Goal: Task Accomplishment & Management: Use online tool/utility

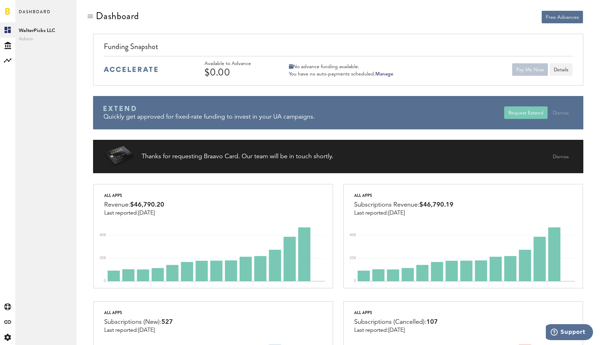
click at [291, 66] on icon at bounding box center [291, 66] width 4 height 5
click at [524, 68] on button "Pay Me Now" at bounding box center [531, 69] width 36 height 13
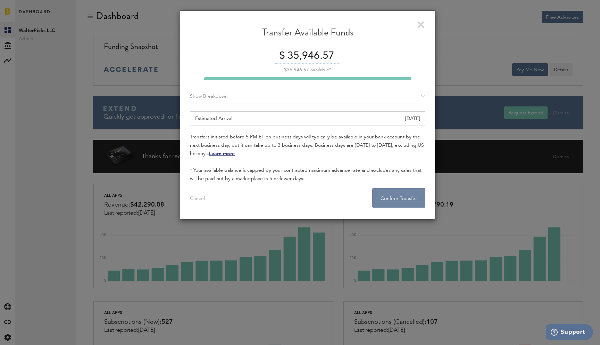
click at [393, 196] on button "Confirm Transfer . . ." at bounding box center [398, 197] width 53 height 19
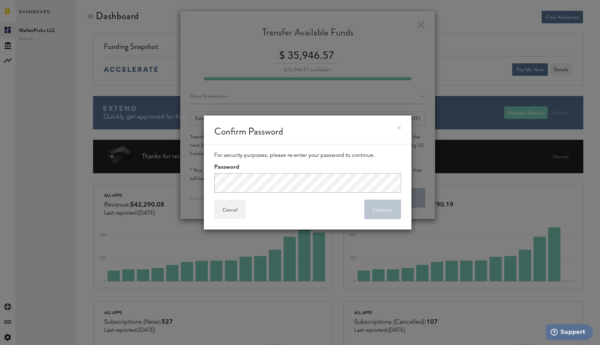
click at [312, 167] on div "Password" at bounding box center [307, 175] width 187 height 33
click at [377, 212] on button "Continue" at bounding box center [383, 208] width 37 height 19
